Goal: Task Accomplishment & Management: Manage account settings

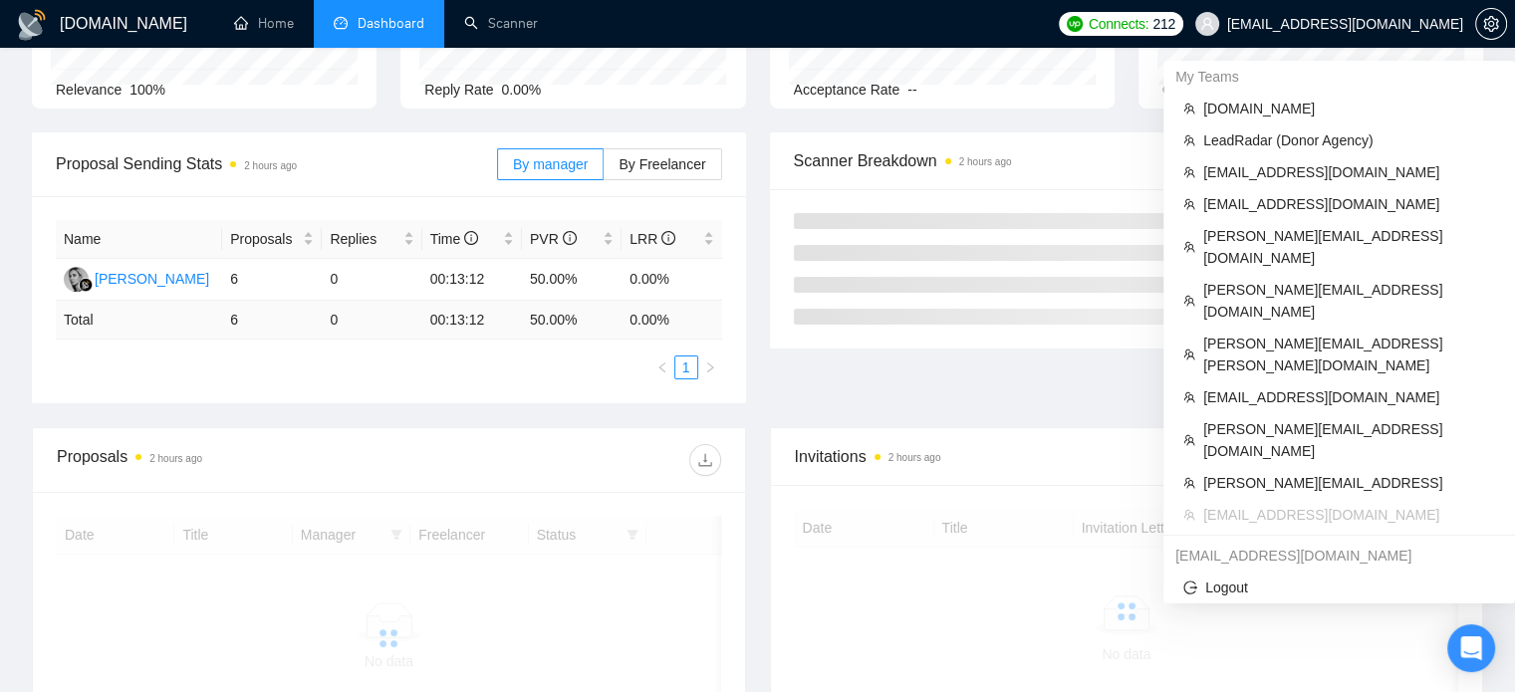
scroll to position [218, 0]
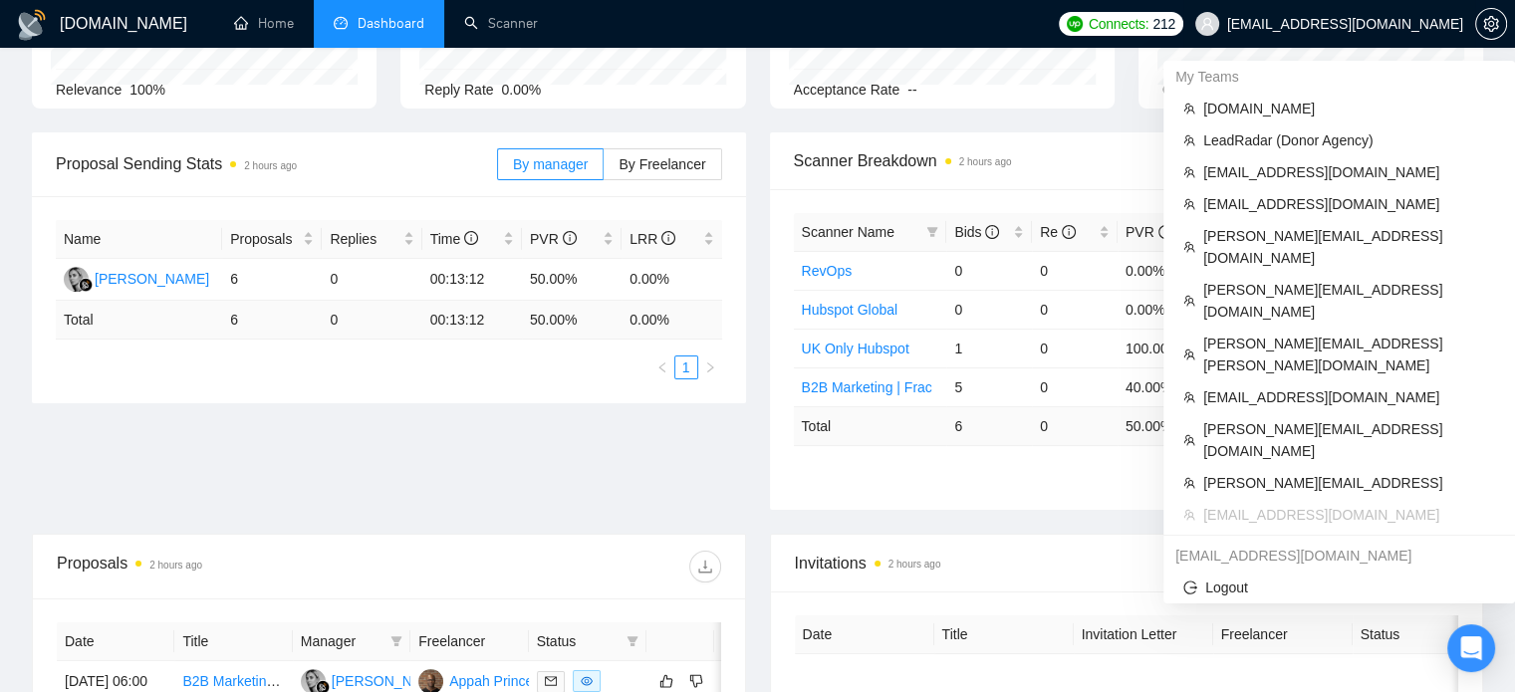
click at [1352, 35] on span "[EMAIL_ADDRESS][DOMAIN_NAME]" at bounding box center [1329, 24] width 292 height 64
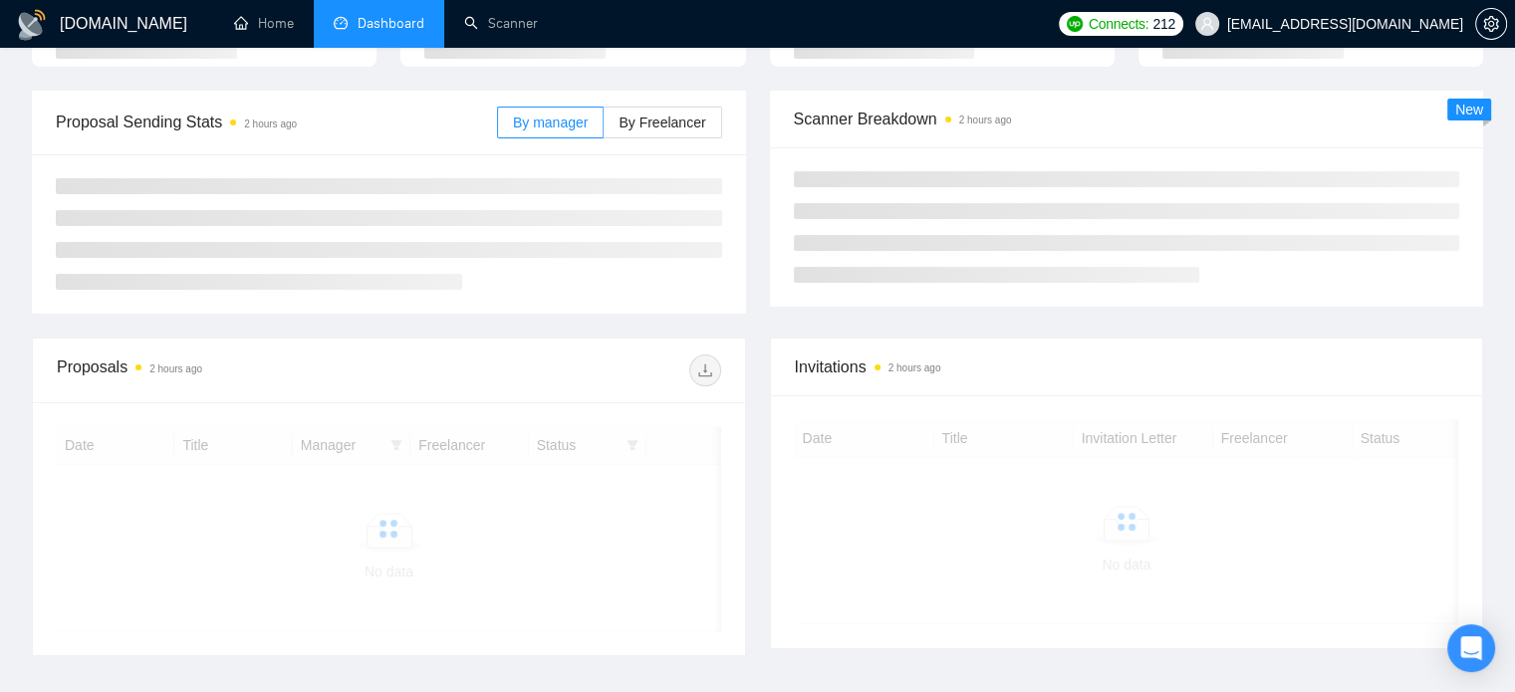
scroll to position [218, 0]
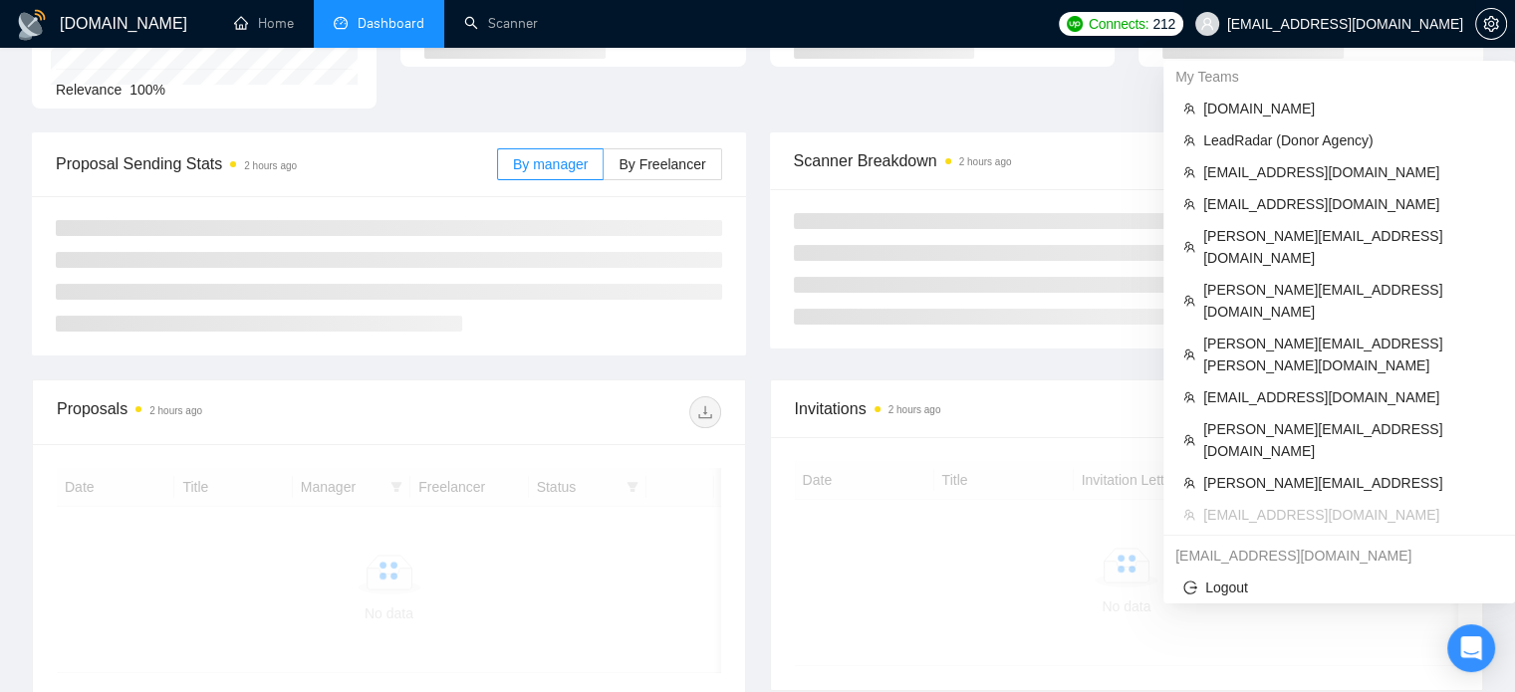
click at [1319, 24] on span "[EMAIL_ADDRESS][DOMAIN_NAME]" at bounding box center [1345, 24] width 236 height 0
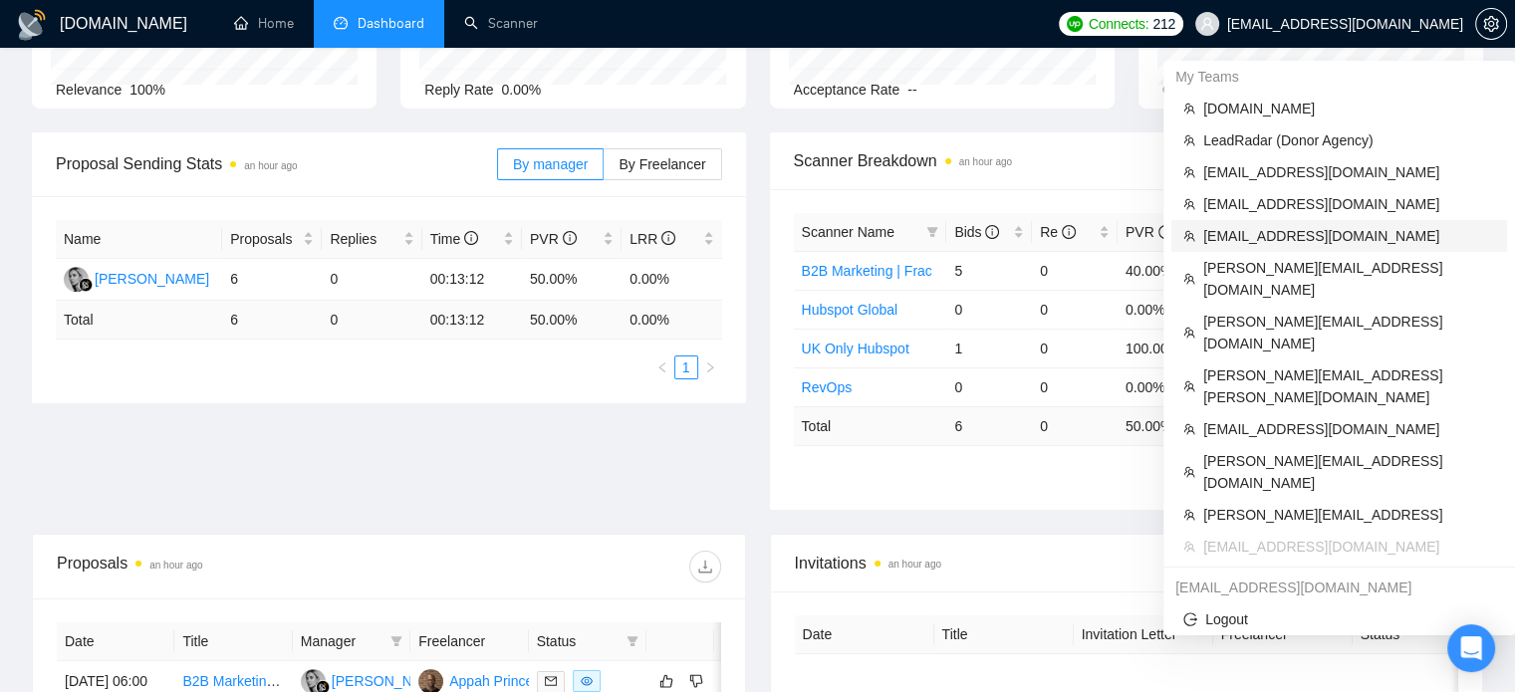
click at [1248, 240] on span "[EMAIL_ADDRESS][DOMAIN_NAME]" at bounding box center [1349, 236] width 292 height 22
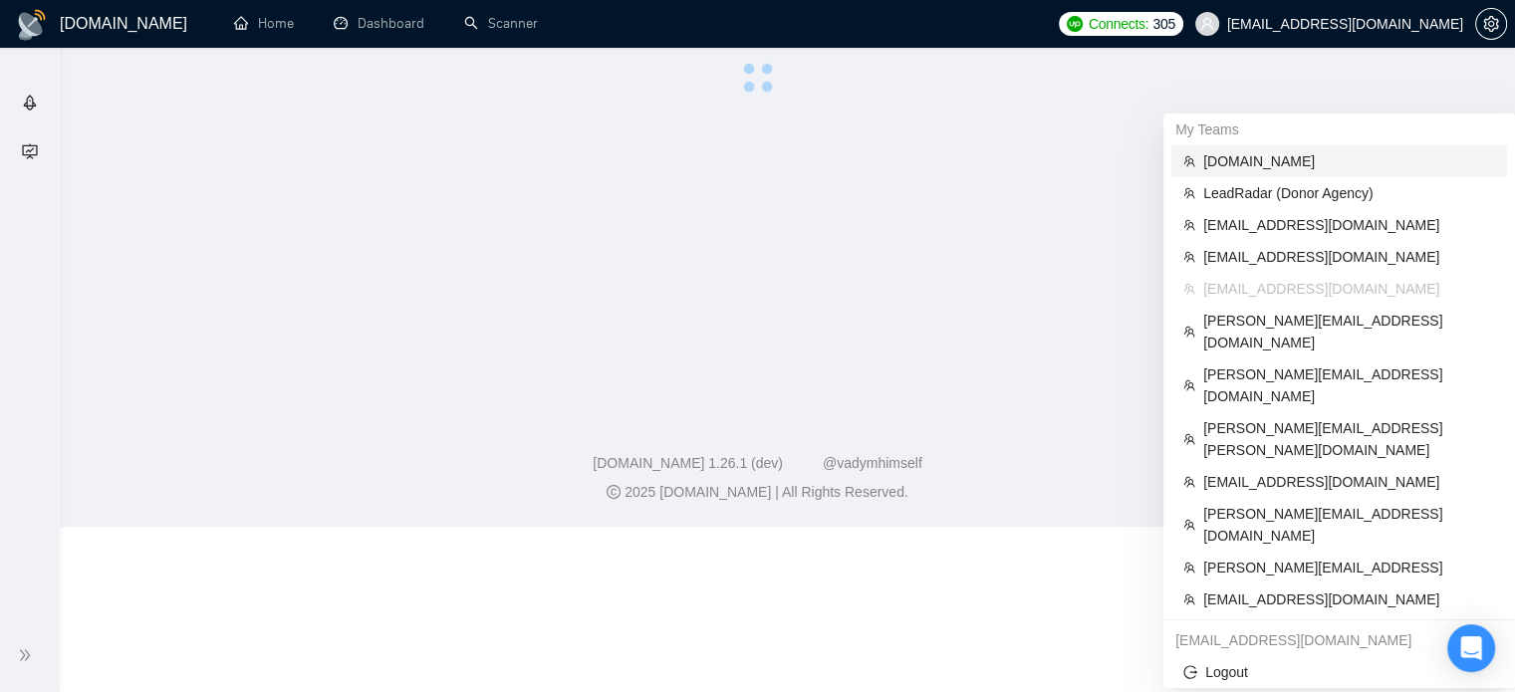
scroll to position [77, 0]
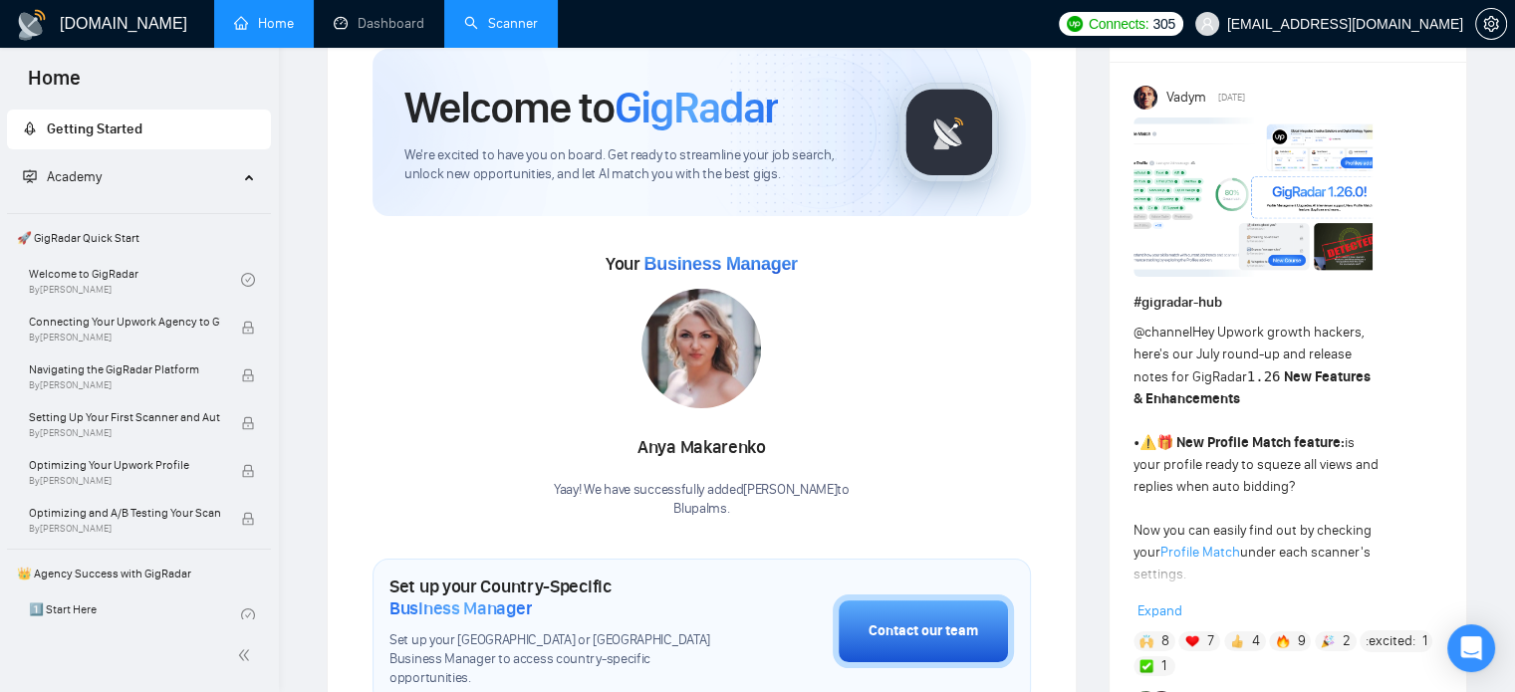
click at [538, 32] on link "Scanner" at bounding box center [501, 23] width 74 height 17
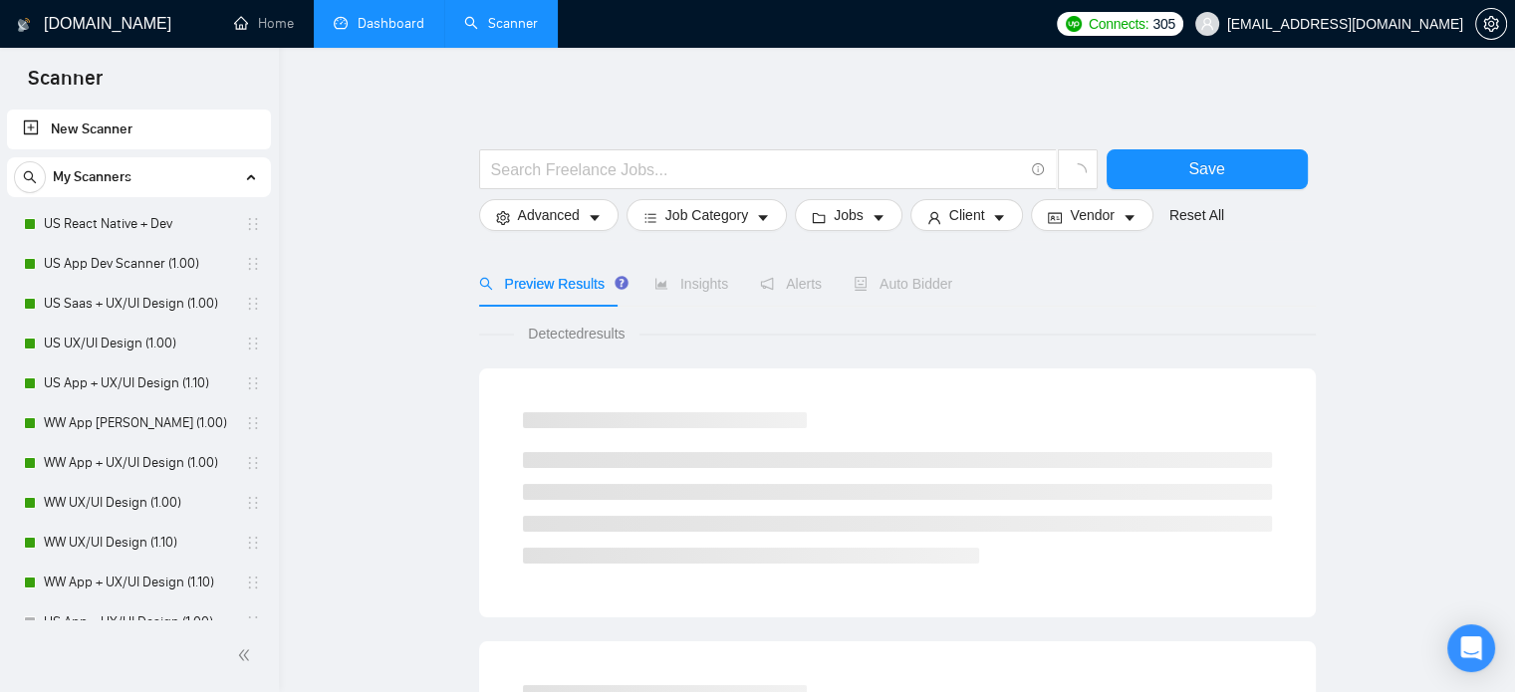
click at [405, 32] on link "Dashboard" at bounding box center [379, 23] width 91 height 17
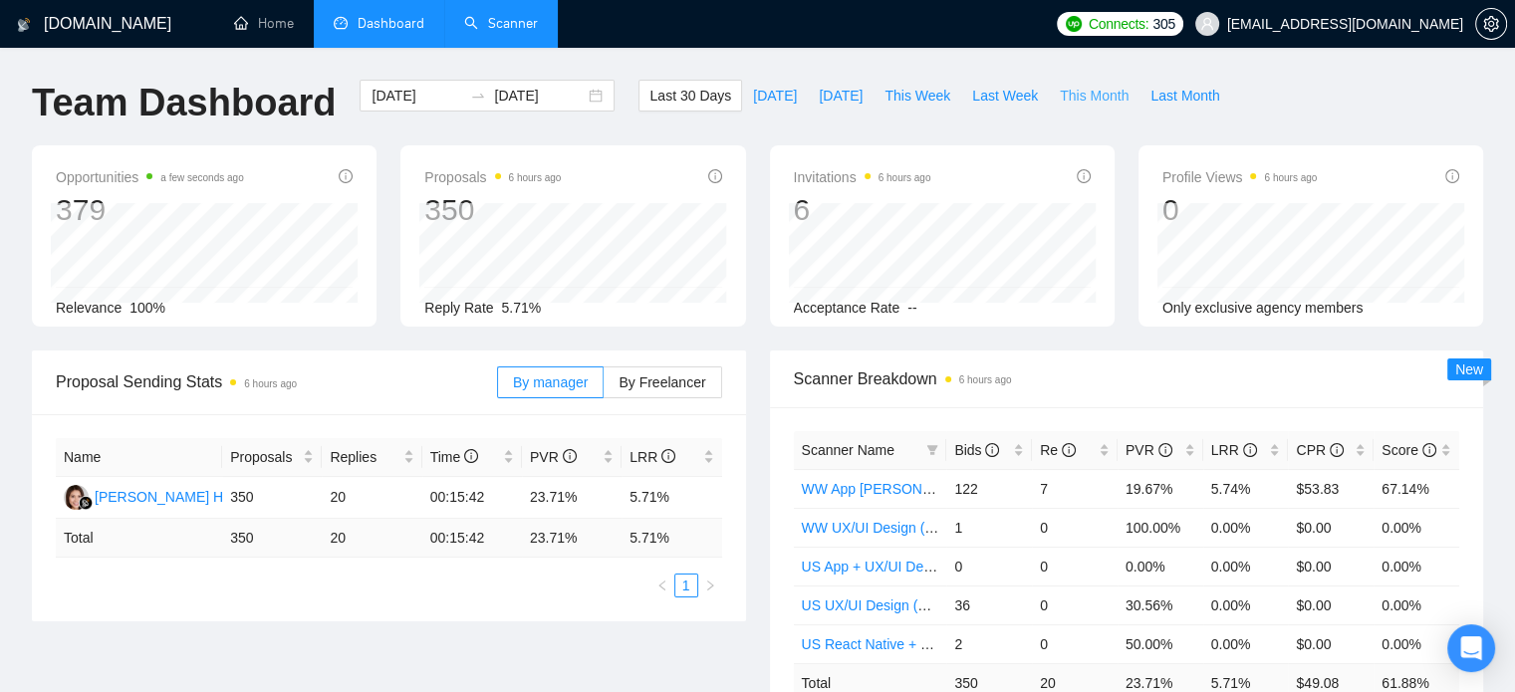
click at [1062, 100] on span "This Month" at bounding box center [1094, 96] width 69 height 22
type input "2025-09-01"
type input "2025-09-30"
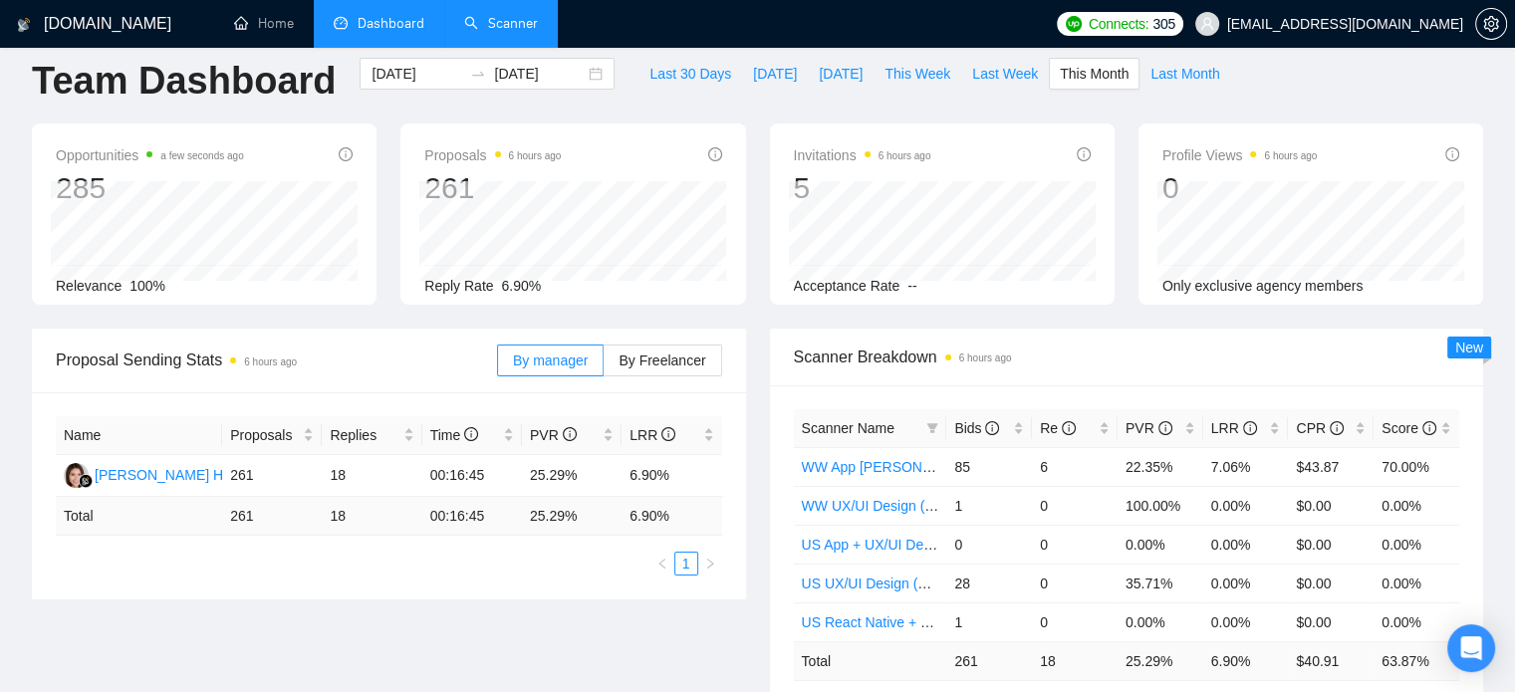
scroll to position [20, 0]
click at [1150, 68] on span "Last Month" at bounding box center [1184, 76] width 69 height 22
type input "2025-08-01"
type input "2025-08-31"
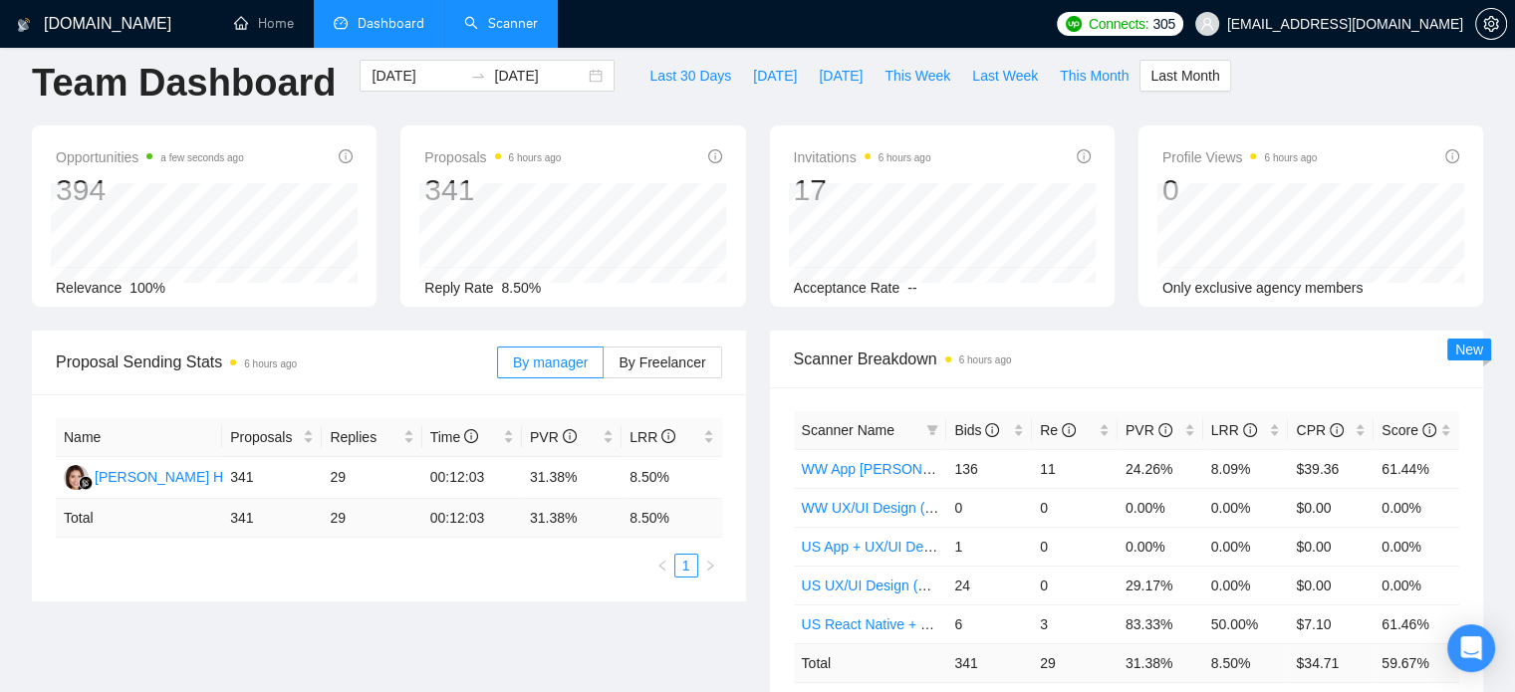
scroll to position [90, 0]
